Goal: Task Accomplishment & Management: Manage account settings

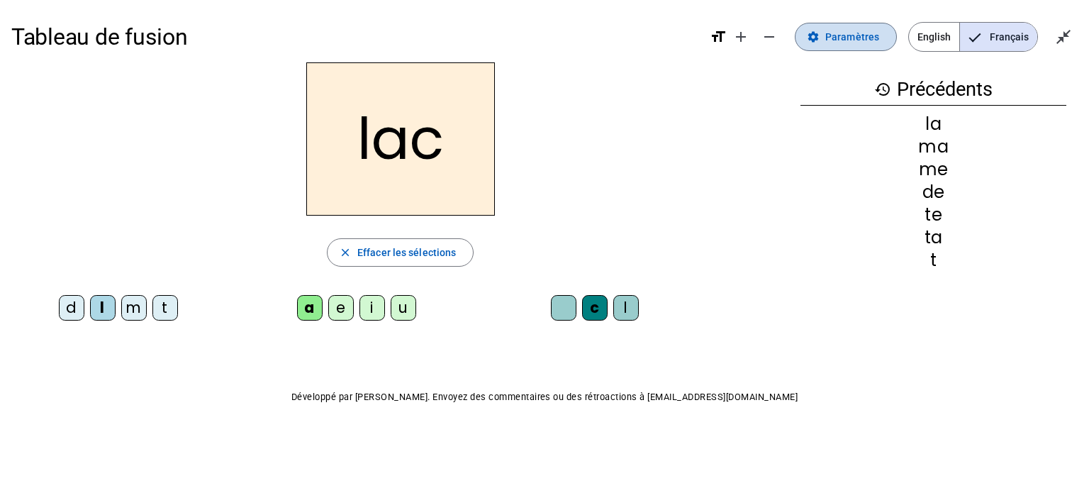
click at [817, 42] on mat-icon "settings" at bounding box center [813, 36] width 13 height 13
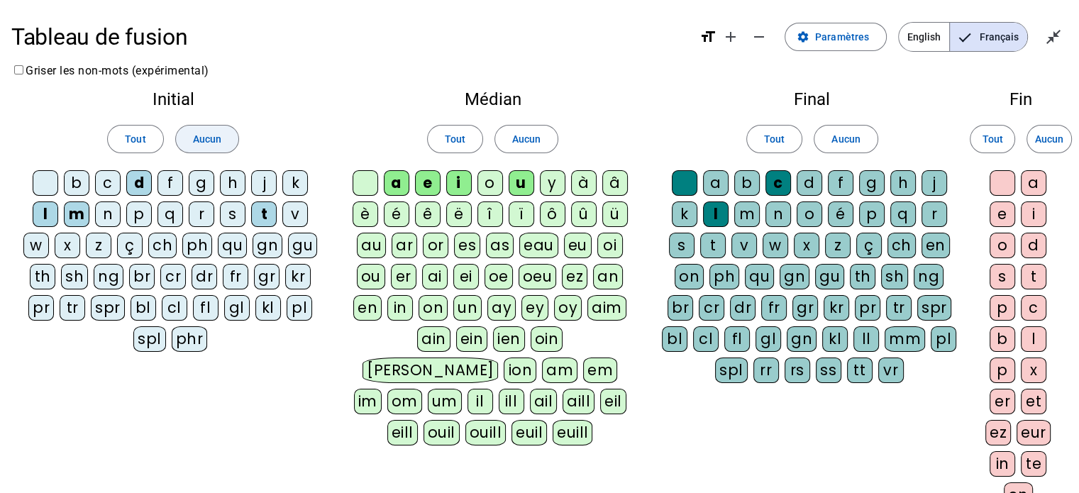
click at [235, 149] on span at bounding box center [207, 139] width 62 height 34
click at [501, 143] on span at bounding box center [526, 139] width 62 height 34
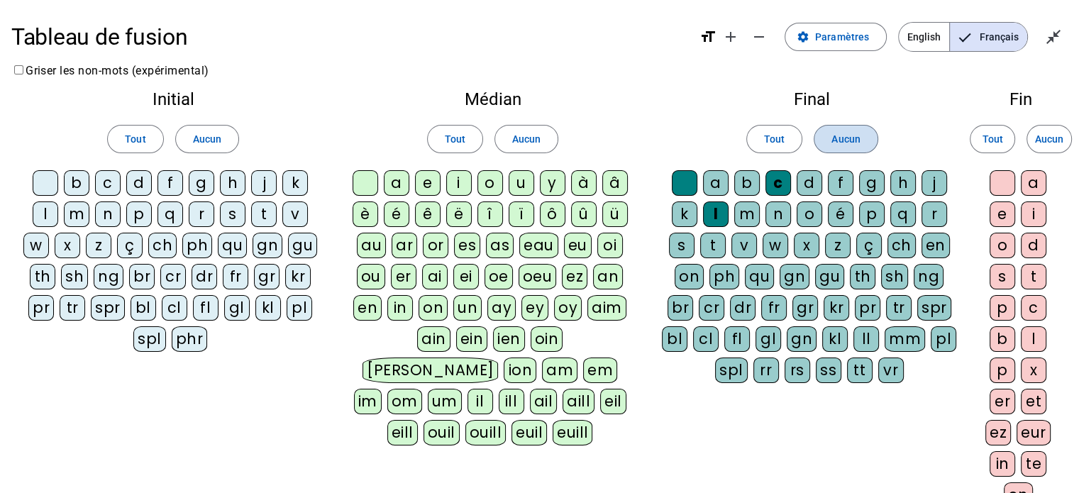
click at [836, 138] on span "Aucun" at bounding box center [845, 139] width 28 height 17
click at [47, 214] on div "l" at bounding box center [46, 214] width 26 height 26
click at [400, 179] on div "a" at bounding box center [397, 183] width 26 height 26
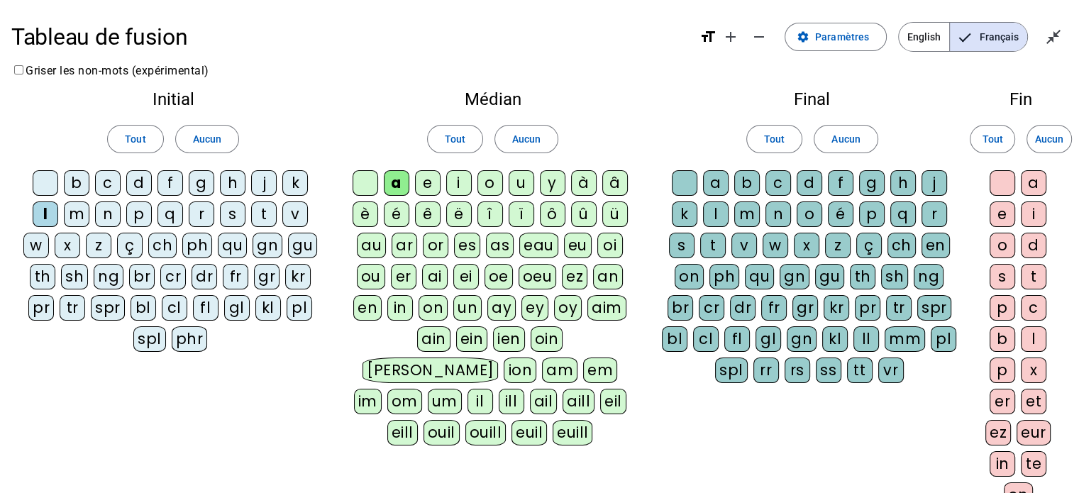
click at [777, 180] on div "c" at bounding box center [778, 183] width 26 height 26
click at [680, 187] on div at bounding box center [685, 183] width 26 height 26
click at [256, 218] on div "t" at bounding box center [264, 214] width 26 height 26
click at [422, 187] on div "e" at bounding box center [428, 183] width 26 height 26
click at [511, 182] on div "u" at bounding box center [522, 183] width 26 height 26
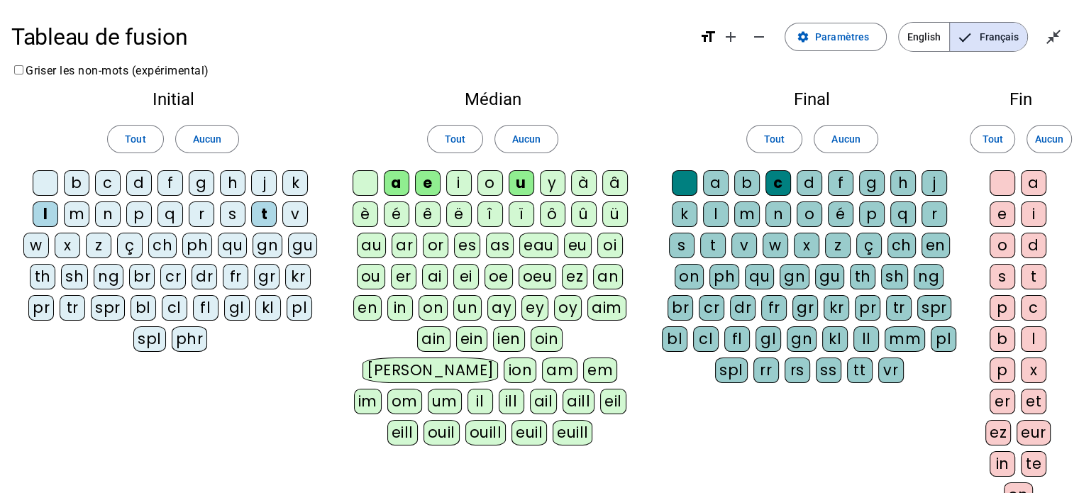
click at [159, 181] on div "f" at bounding box center [170, 183] width 26 height 26
click at [164, 182] on div "f" at bounding box center [170, 183] width 26 height 26
click at [150, 186] on div "d" at bounding box center [139, 183] width 26 height 26
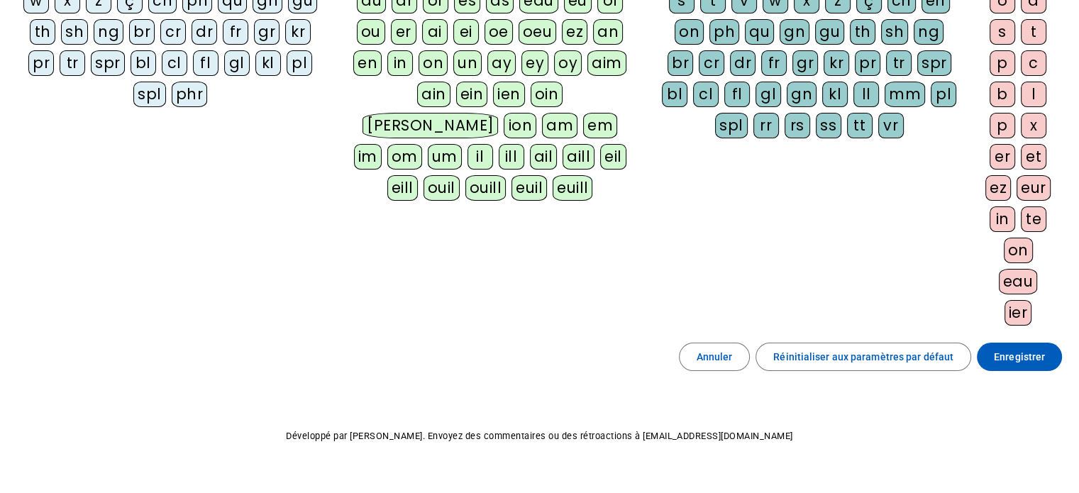
scroll to position [267, 0]
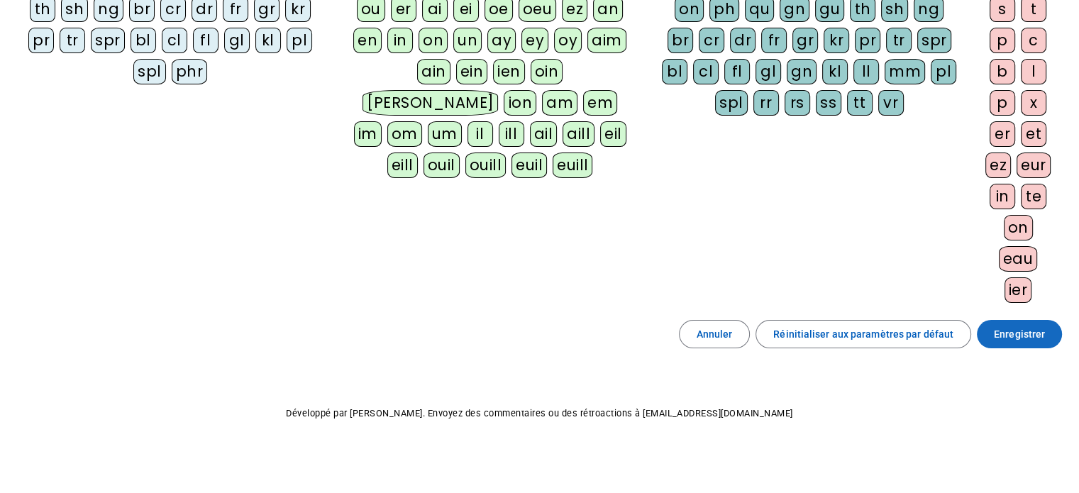
click at [1016, 336] on span "Enregistrer" at bounding box center [1019, 334] width 51 height 17
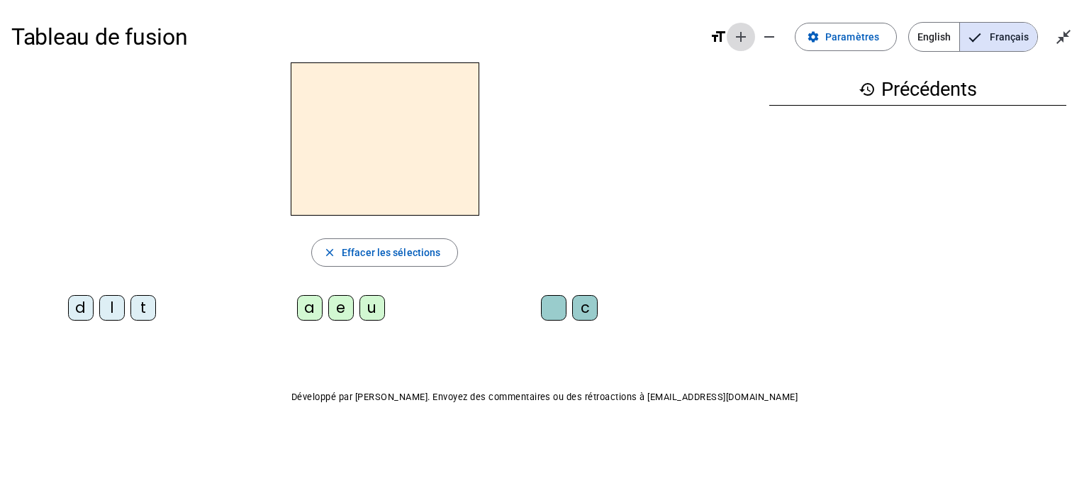
click at [743, 40] on mat-icon "add" at bounding box center [741, 36] width 17 height 17
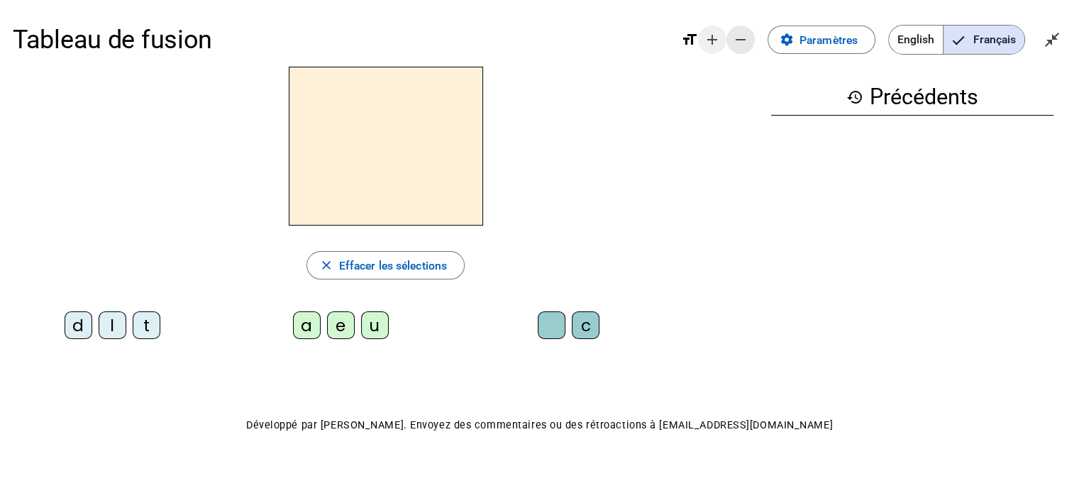
click at [743, 40] on mat-icon "remove" at bounding box center [740, 39] width 17 height 17
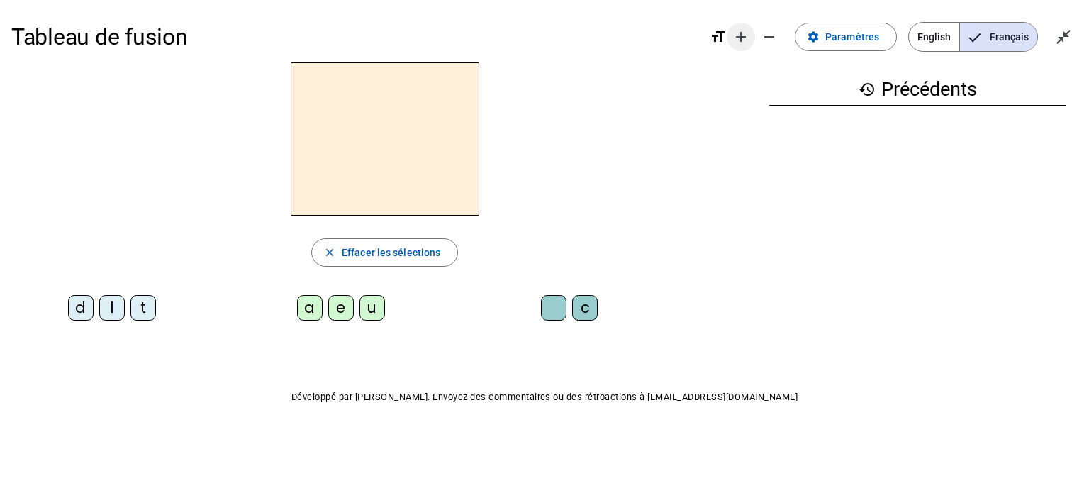
click at [743, 38] on mat-icon "add" at bounding box center [741, 36] width 17 height 17
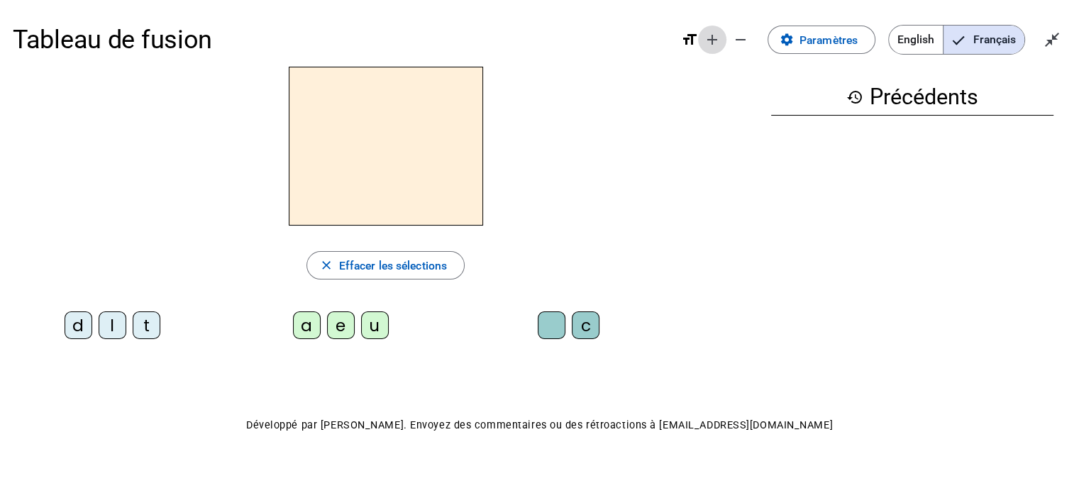
click at [720, 39] on mat-icon "add" at bounding box center [712, 39] width 17 height 17
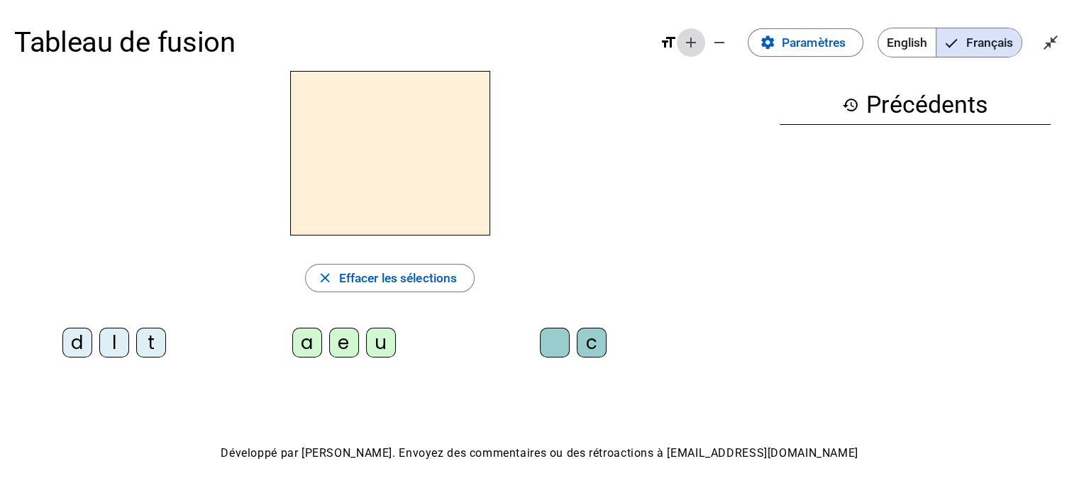
click at [692, 45] on mat-icon "add" at bounding box center [690, 42] width 17 height 17
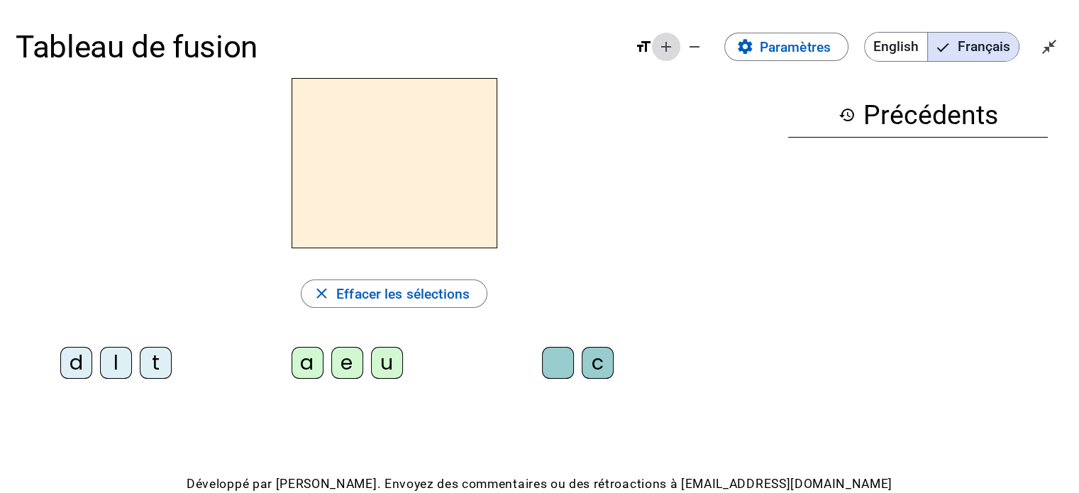
click at [672, 45] on mat-icon "add" at bounding box center [666, 46] width 17 height 17
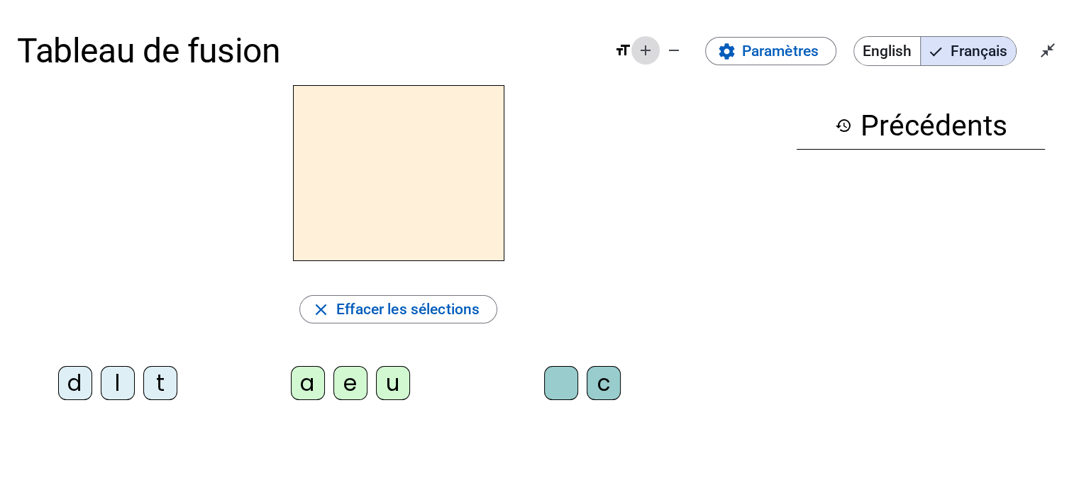
click at [650, 52] on mat-icon "add" at bounding box center [645, 50] width 17 height 17
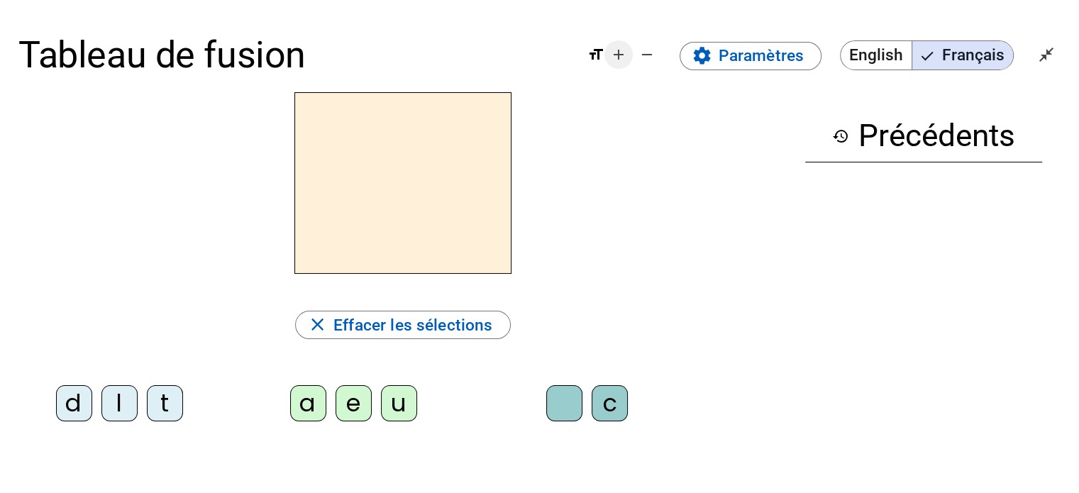
click at [626, 53] on mat-icon "add" at bounding box center [618, 54] width 17 height 17
